Goal: Navigation & Orientation: Find specific page/section

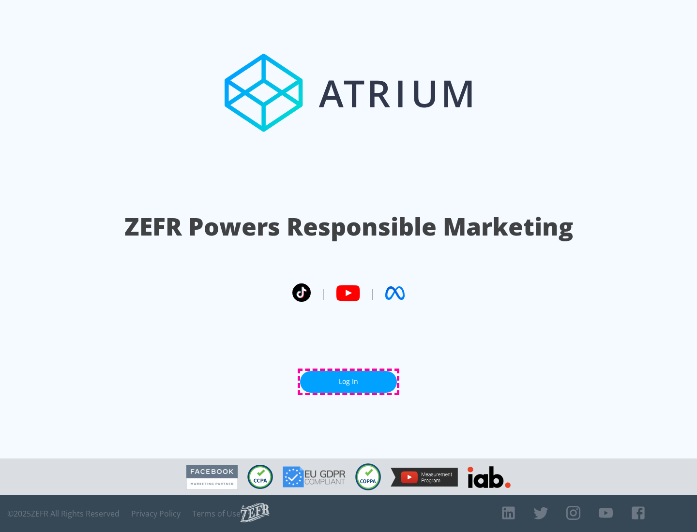
click at [349, 382] on link "Log In" at bounding box center [348, 382] width 97 height 22
